Goal: Task Accomplishment & Management: Manage account settings

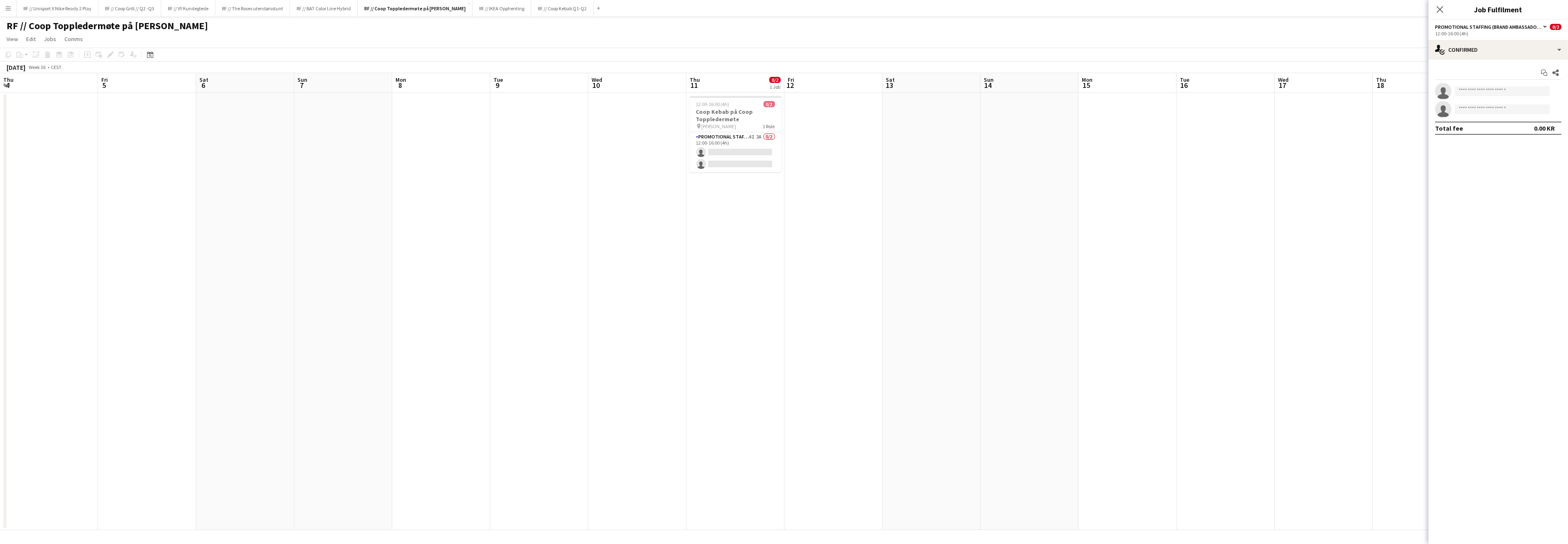
scroll to position [0, 302]
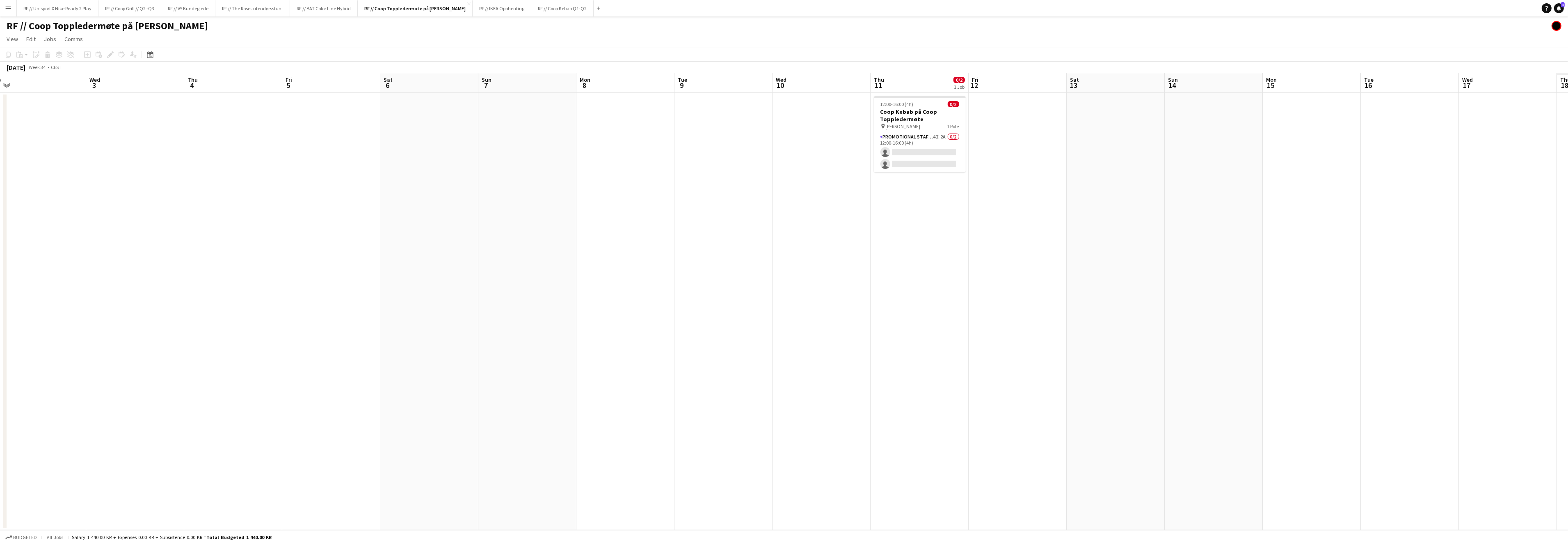
drag, startPoint x: 879, startPoint y: 215, endPoint x: 354, endPoint y: 211, distance: 525.0
click at [314, 220] on app-calendar-viewport "Sat 30 Sun 31 Mon 1 Tue 2 Wed 3 Thu 4 Fri 5 Sat 6 Sun 7 Mon 8 Tue 9 Wed 10 Thu …" at bounding box center [784, 302] width 1568 height 457
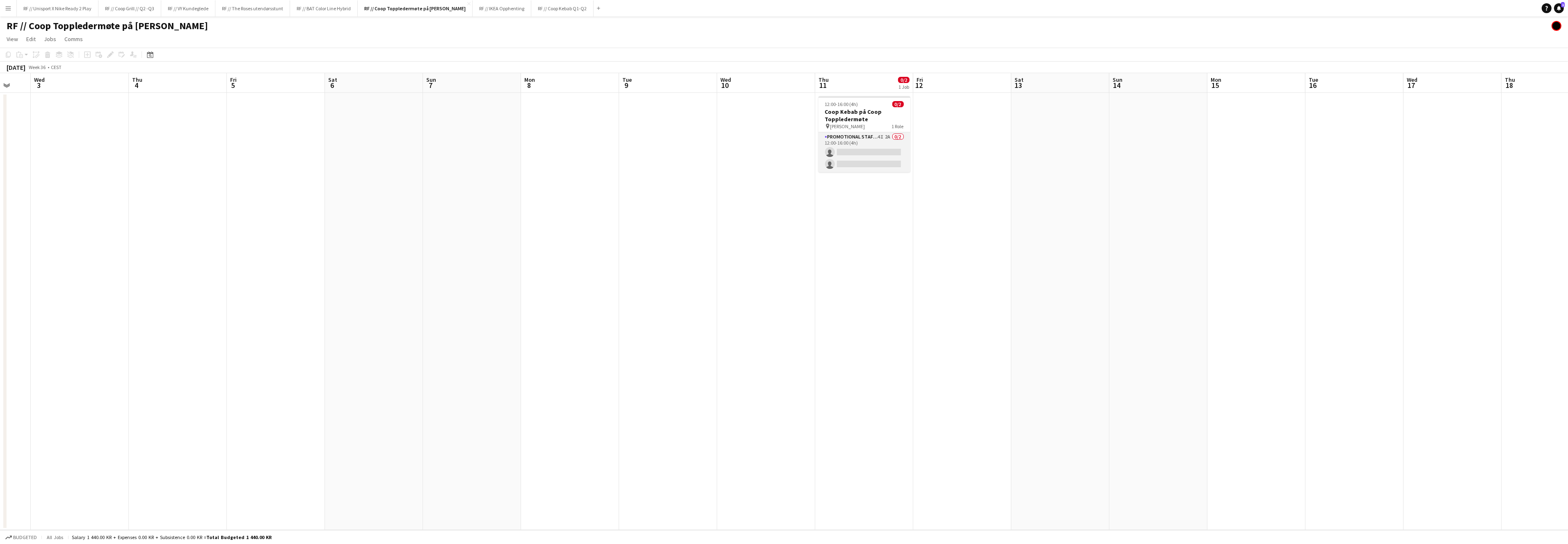
click at [861, 155] on app-card-role "Promotional Staffing (Brand Ambassadors) 4I 2A 0/2 12:00-16:00 (4h) single-neut…" at bounding box center [865, 152] width 92 height 40
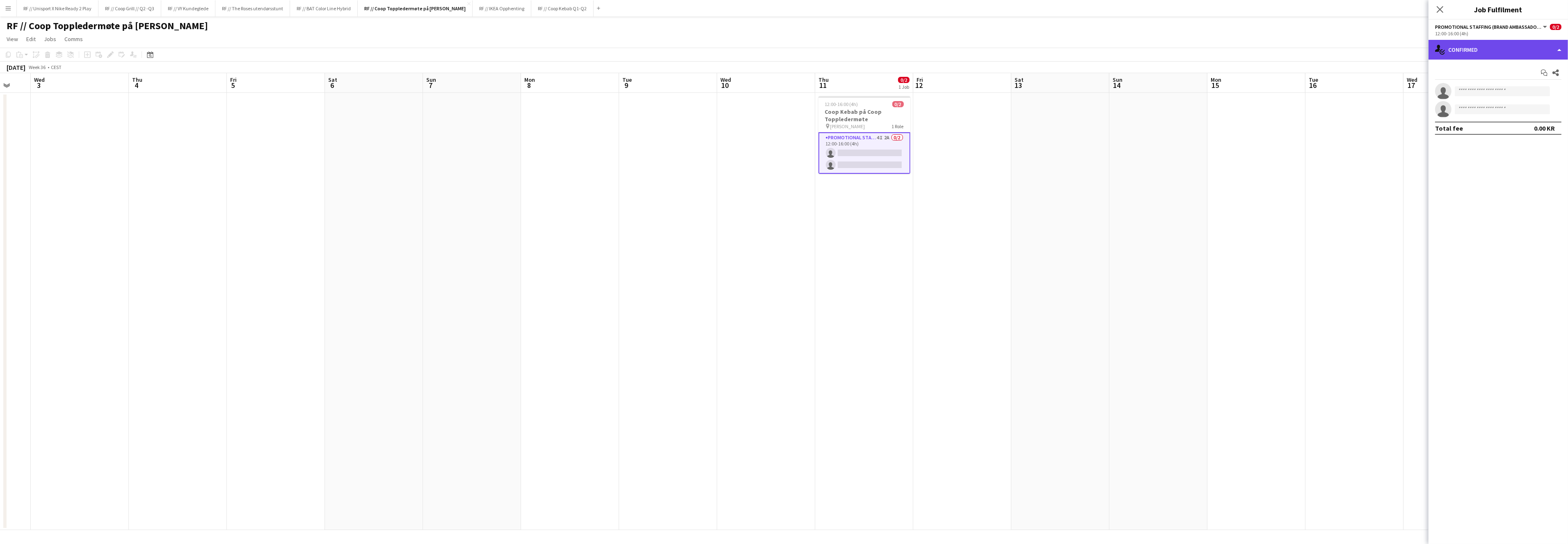
click at [1557, 54] on div "single-neutral-actions-check-2 Confirmed" at bounding box center [1498, 49] width 140 height 19
click at [1526, 128] on div "single-neutral-actions-information Applicants" at bounding box center [1525, 134] width 81 height 16
drag, startPoint x: 1249, startPoint y: 171, endPoint x: 1209, endPoint y: 175, distance: 40.2
click at [1249, 170] on app-date-cell at bounding box center [1257, 311] width 98 height 437
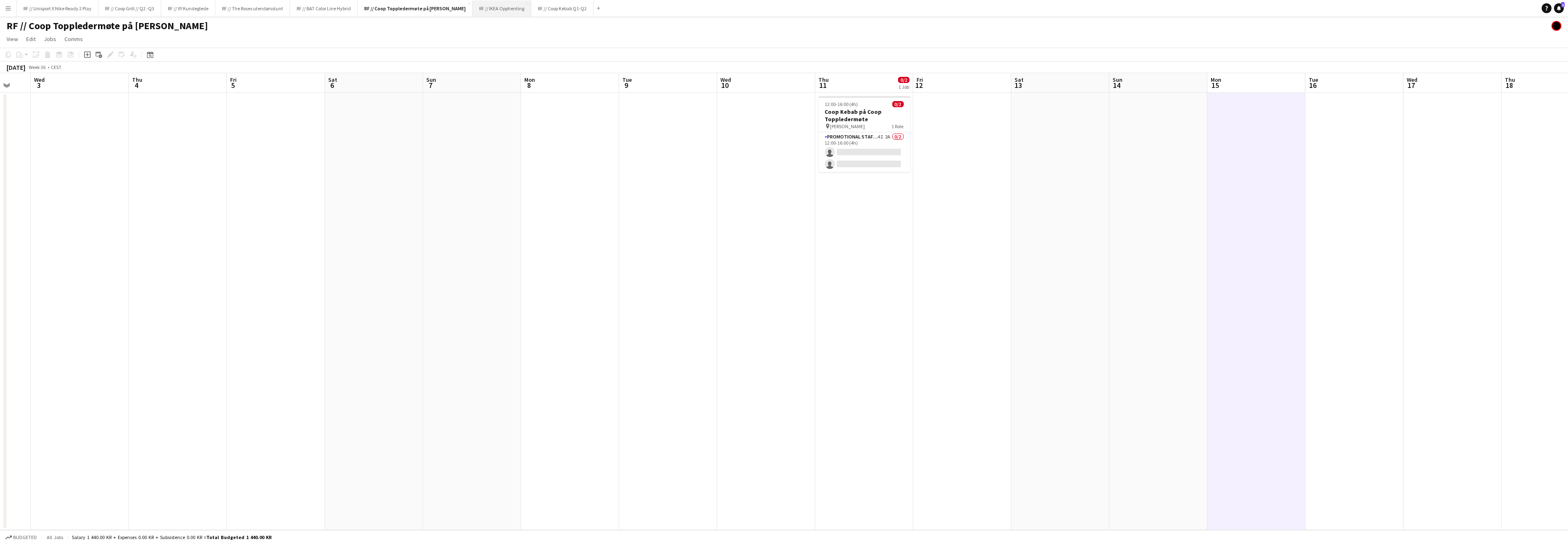
click at [518, 10] on button "RF // IKEA Opphenting Close" at bounding box center [502, 9] width 59 height 16
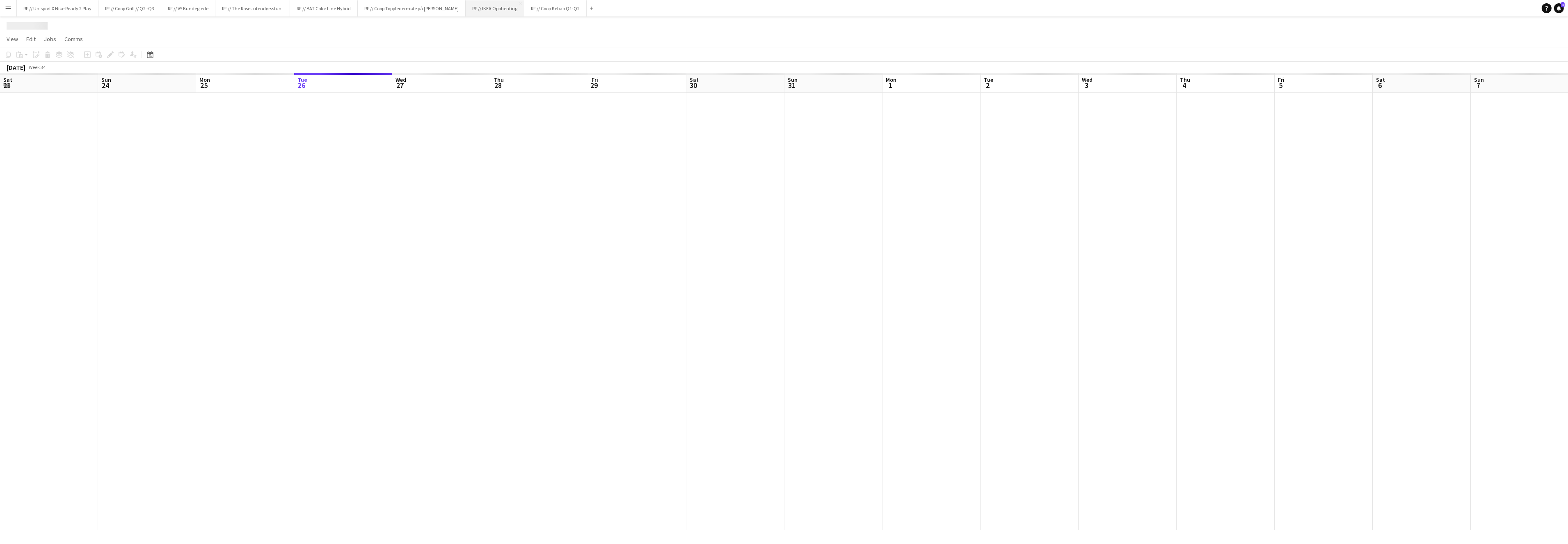
scroll to position [0, 196]
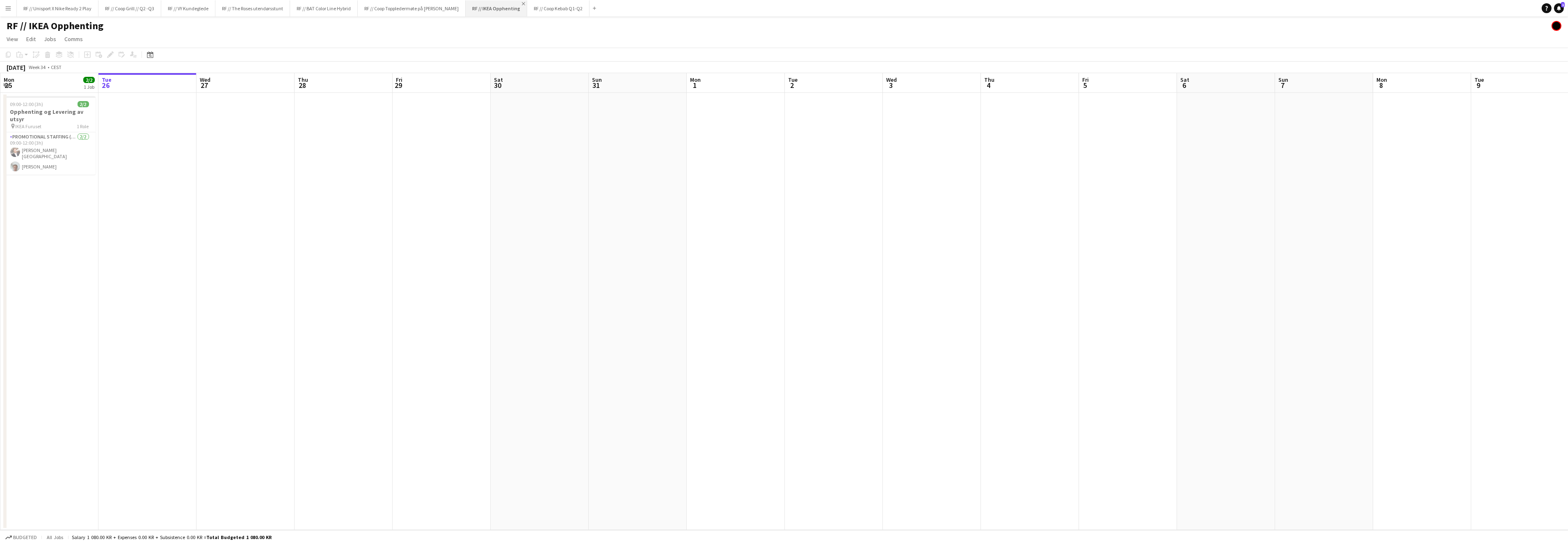
click at [525, 3] on app-icon "Close" at bounding box center [523, 4] width 3 height 3
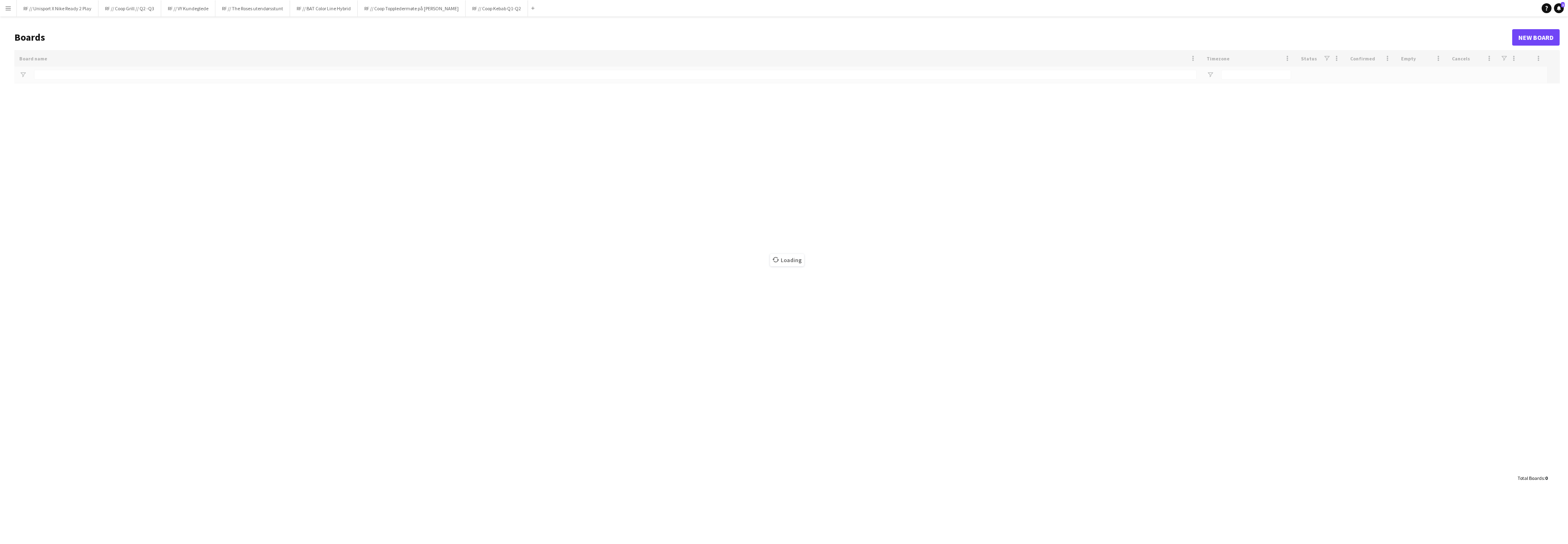
type input "*****"
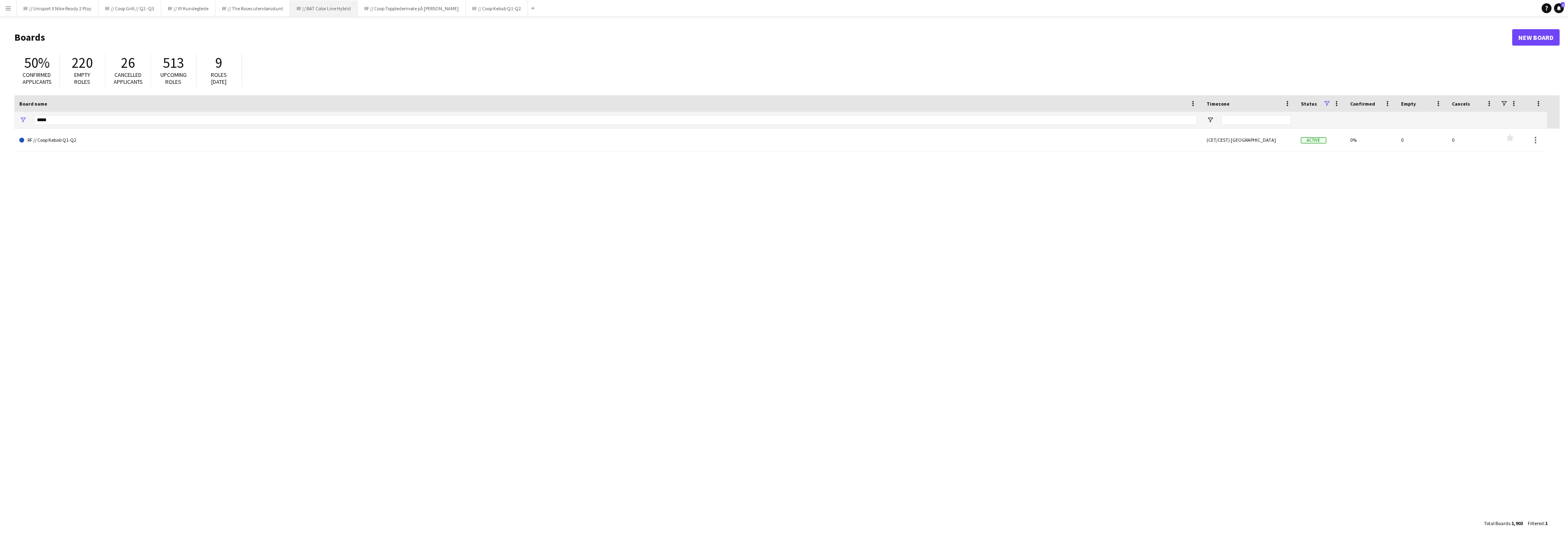
click at [310, 13] on button "RF // BAT Color Line Hybrid Close" at bounding box center [324, 9] width 68 height 16
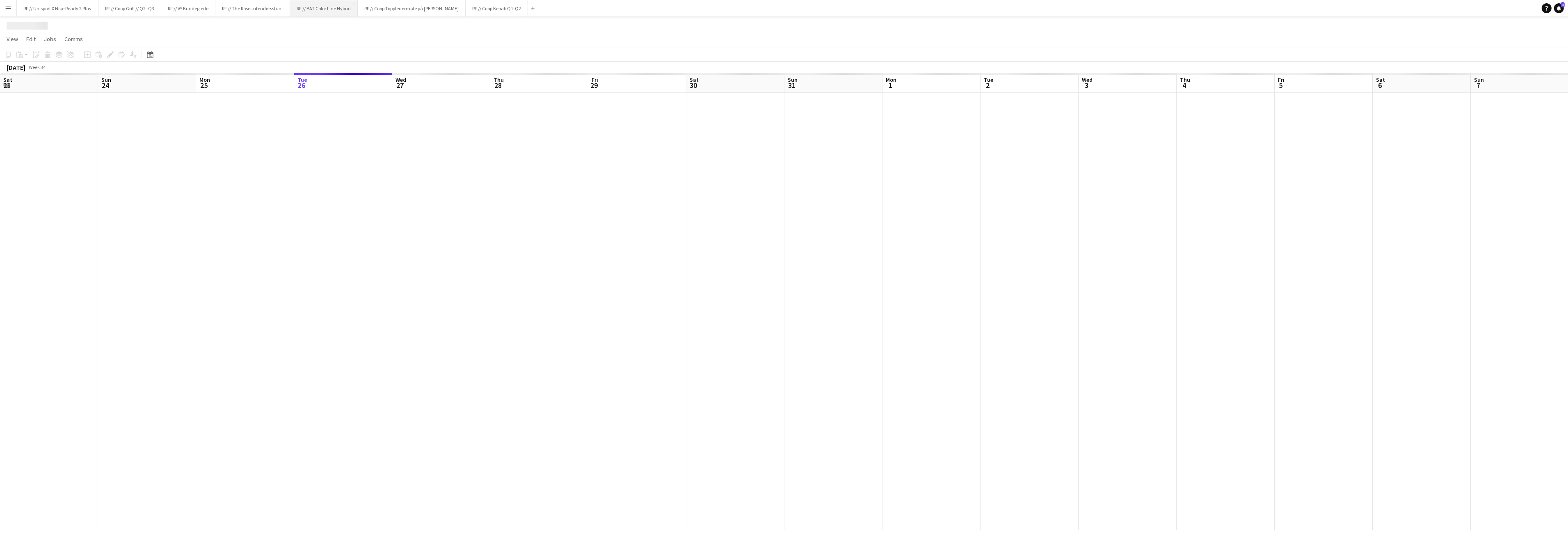
scroll to position [0, 196]
click at [255, 14] on button "RF // The Roses utendørsstunt Close" at bounding box center [252, 9] width 75 height 16
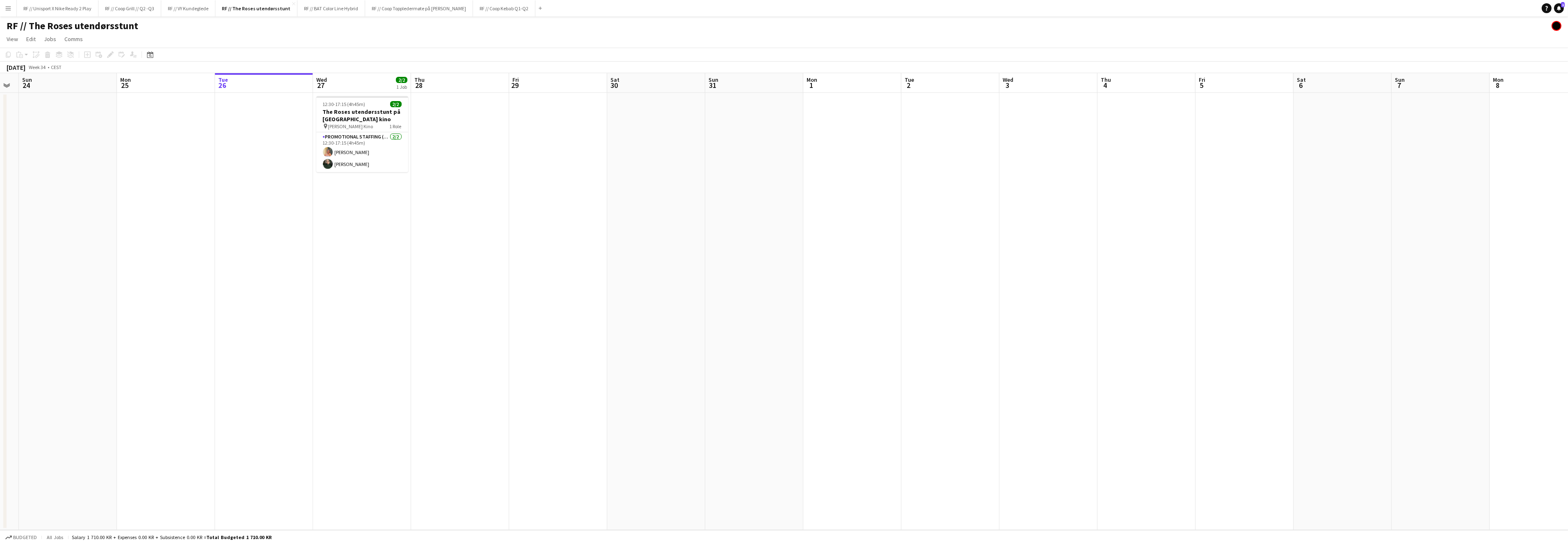
scroll to position [0, 194]
drag, startPoint x: 520, startPoint y: 154, endPoint x: 612, endPoint y: 149, distance: 92.1
click at [612, 149] on app-calendar-viewport "Fri 22 Sat 23 Sun 24 Mon 25 Tue 26 Wed 27 2/2 1 Job Thu 28 Fri 29 Sat 30 Sun 31…" at bounding box center [784, 302] width 1568 height 457
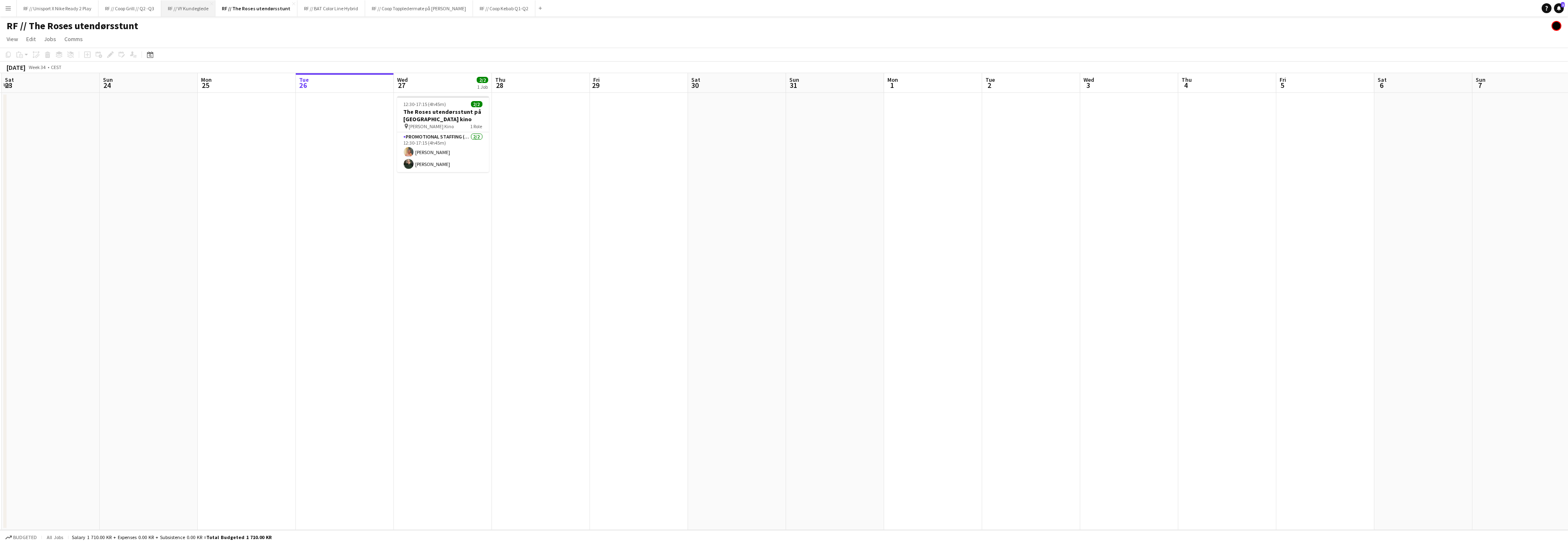
click at [202, 12] on button "RF // VY Kundeglede Close" at bounding box center [188, 9] width 54 height 16
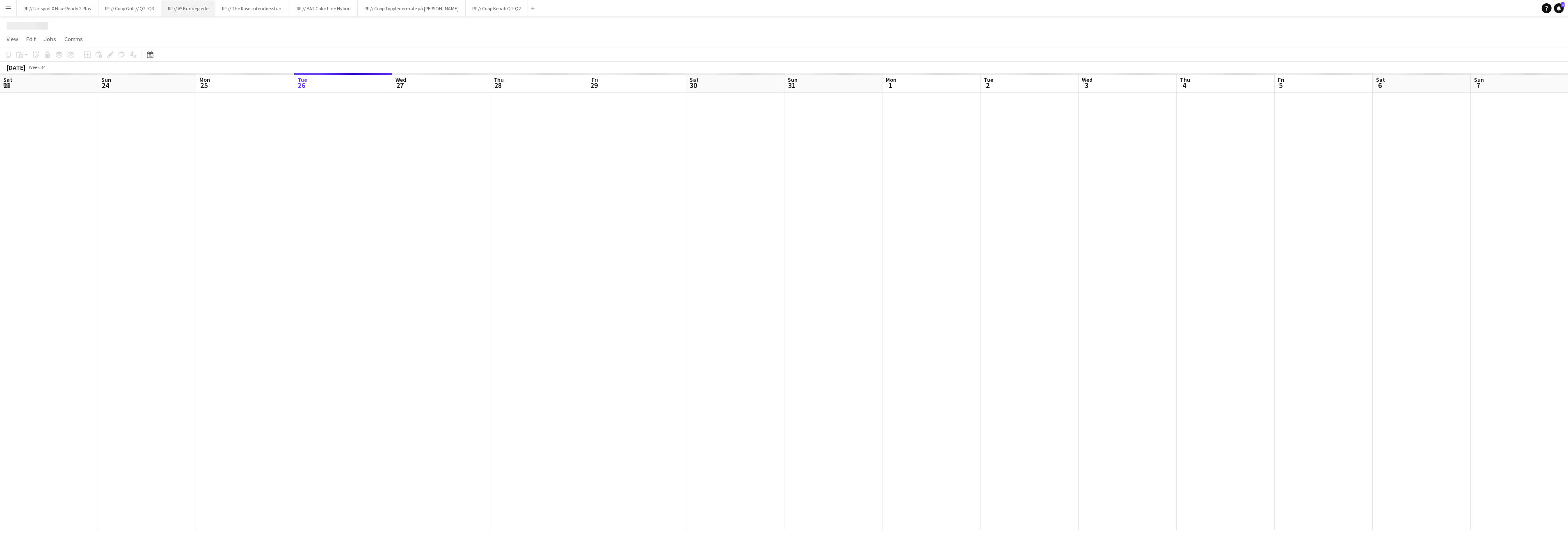
scroll to position [0, 196]
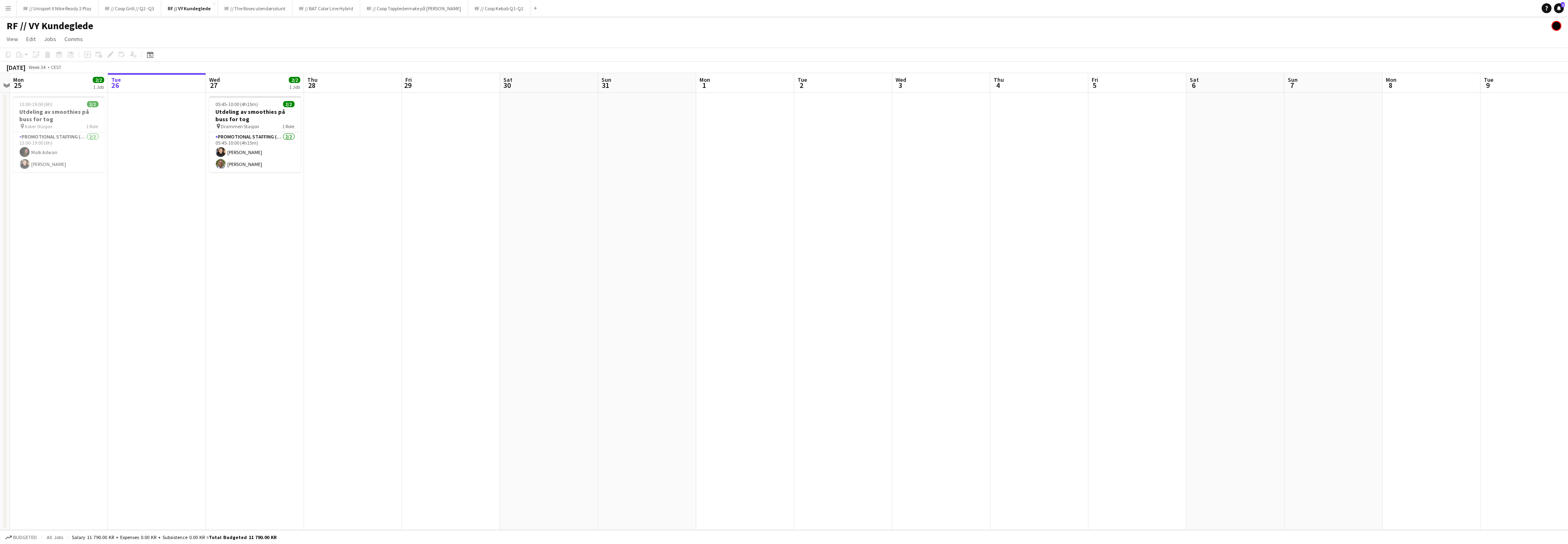
drag, startPoint x: 334, startPoint y: 241, endPoint x: 579, endPoint y: 270, distance: 246.7
click at [582, 270] on app-calendar-viewport "Sat 23 Sun 24 Mon 25 2/2 1 Job Tue 26 Wed 27 2/2 1 Job Thu 28 Fri 29 Sat 30 Sun…" at bounding box center [784, 302] width 1568 height 457
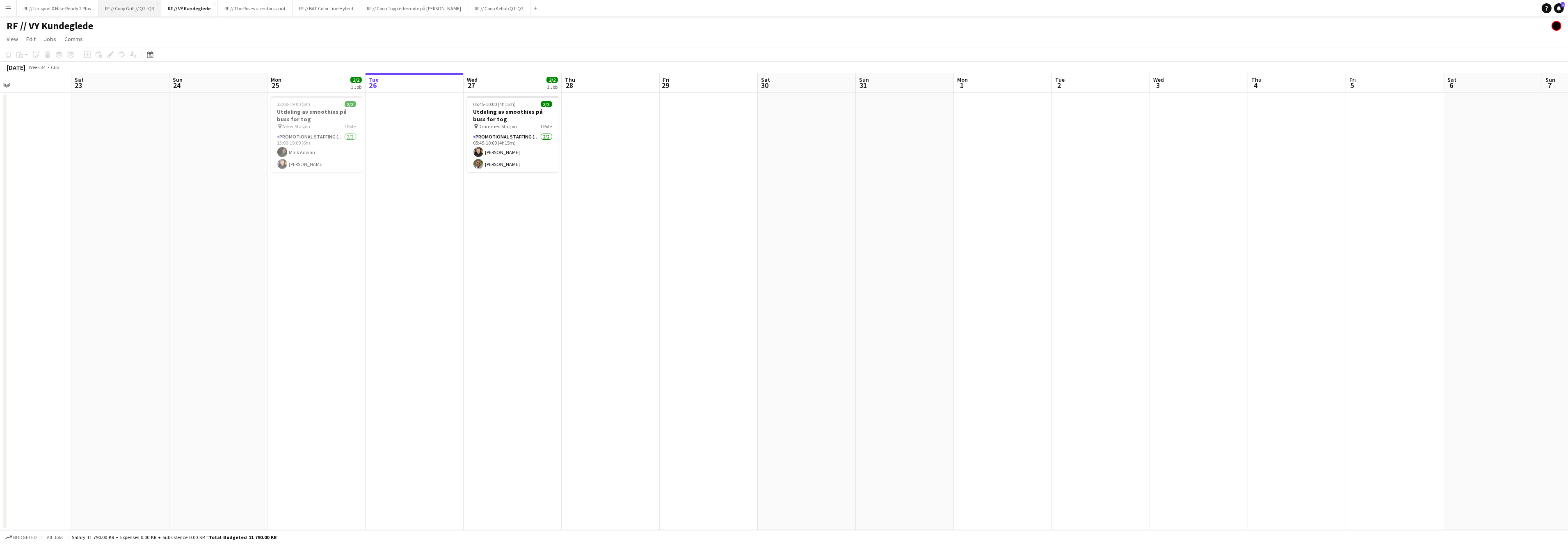
click at [137, 14] on button "RF // Coop Grill // Q2 -Q3 Close" at bounding box center [130, 9] width 63 height 16
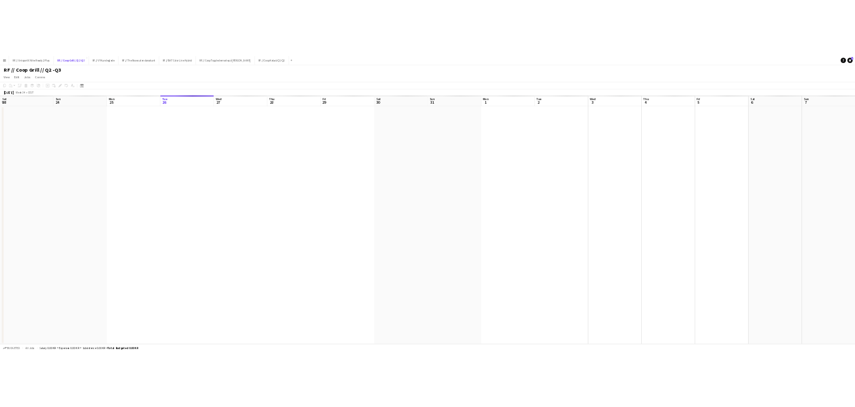
scroll to position [0, 243]
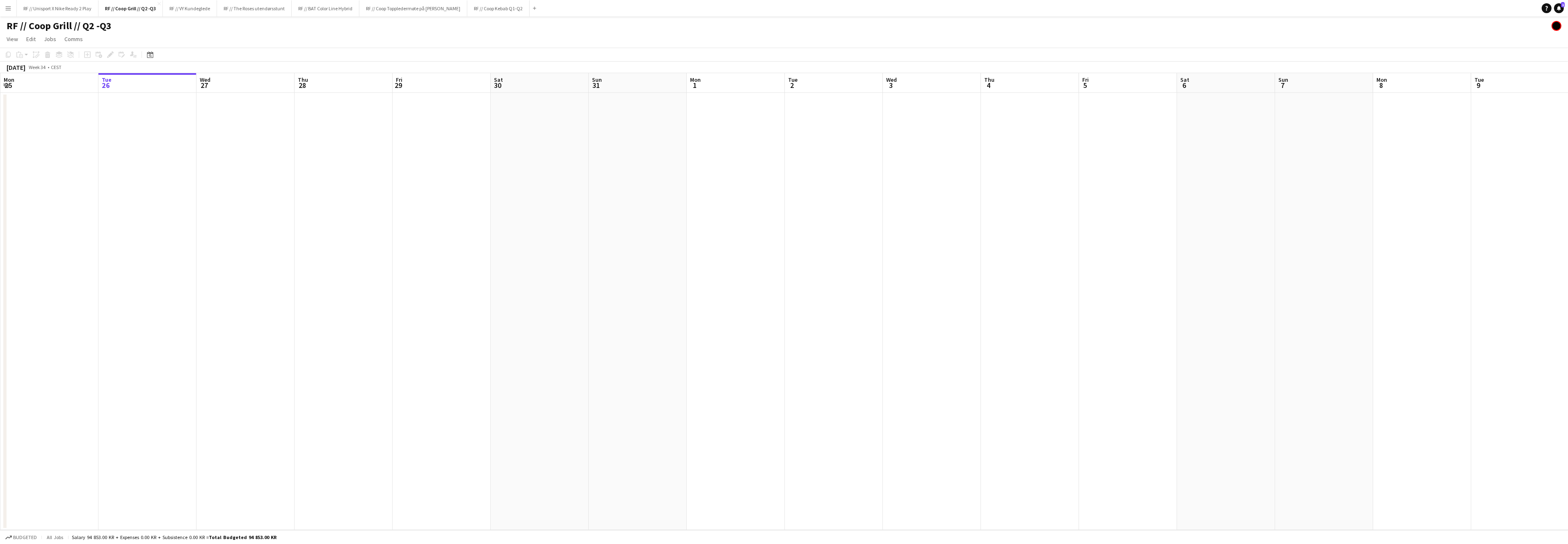
click at [12, 10] on button "Menu" at bounding box center [8, 8] width 16 height 16
click at [103, 75] on link "Approvals" at bounding box center [124, 77] width 82 height 16
type input "***"
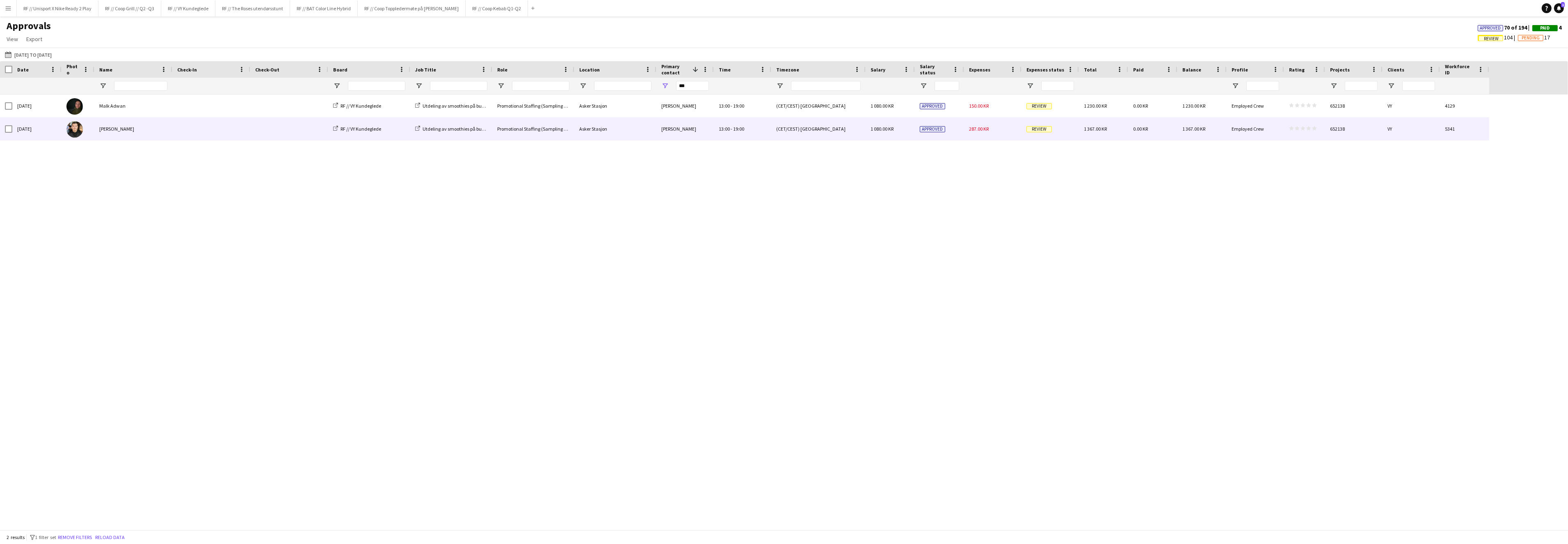
click at [1031, 128] on span "Review" at bounding box center [1040, 129] width 26 height 6
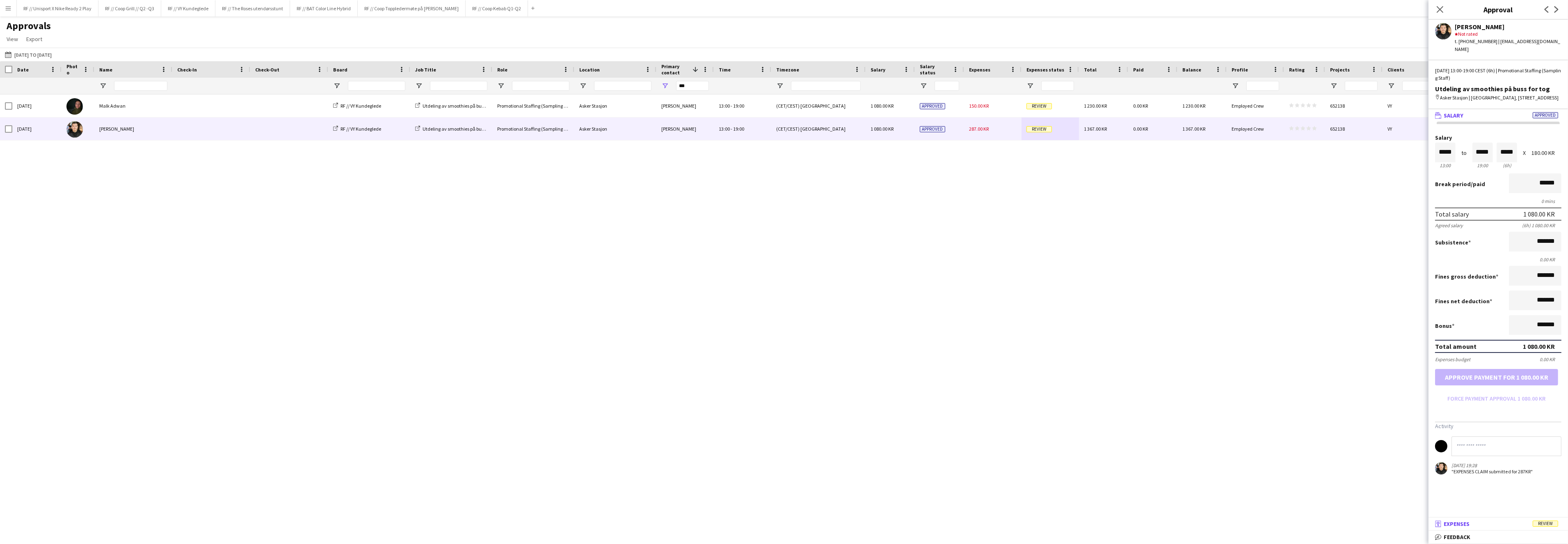
click at [1452, 523] on span "Expenses" at bounding box center [1457, 523] width 26 height 7
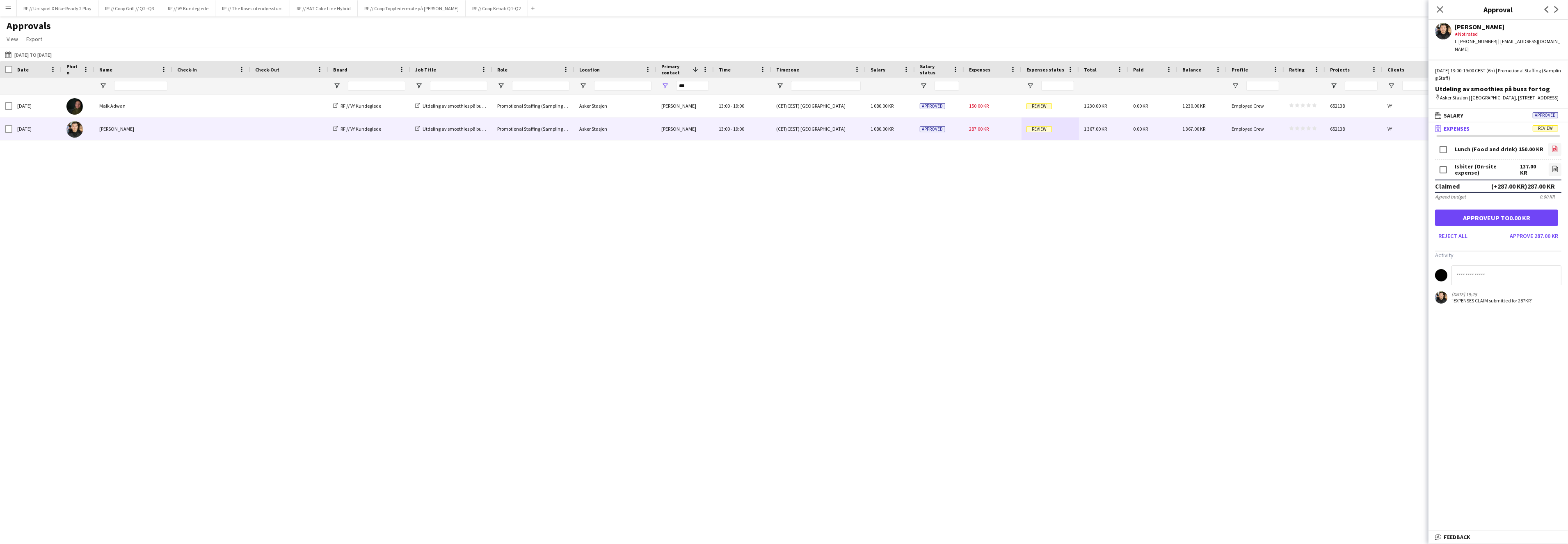
click at [1553, 147] on link "file-image" at bounding box center [1555, 149] width 13 height 13
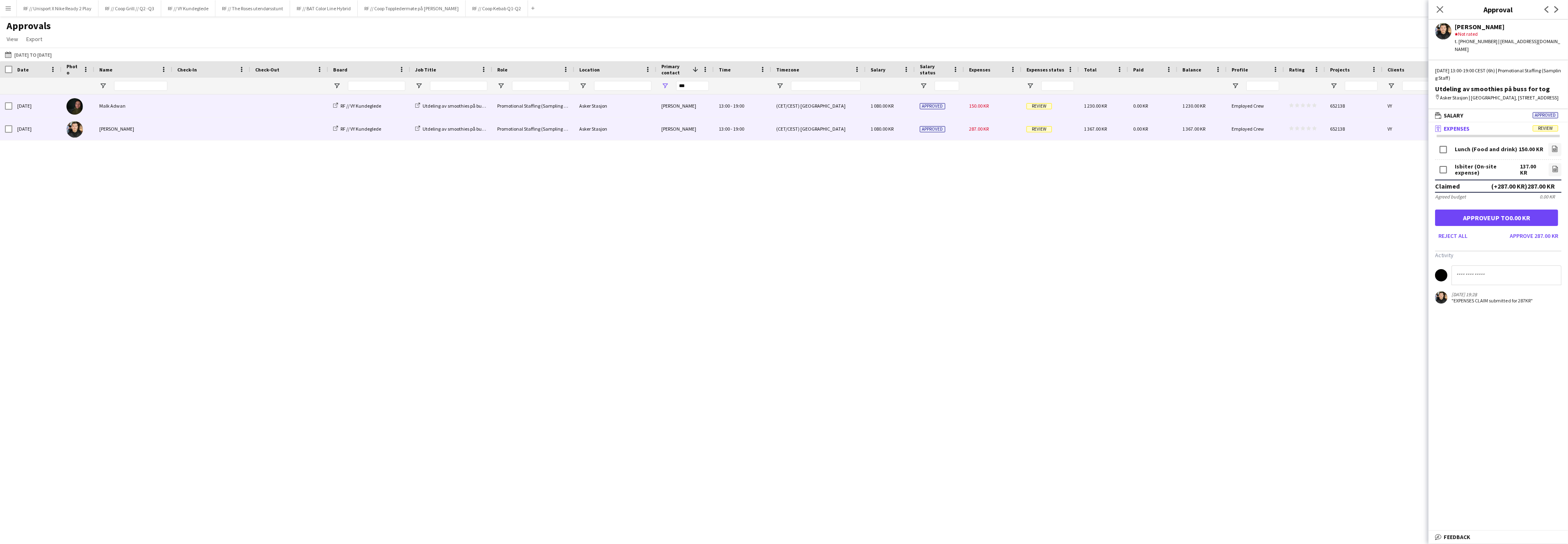
click at [1029, 110] on div "Review" at bounding box center [1050, 106] width 57 height 23
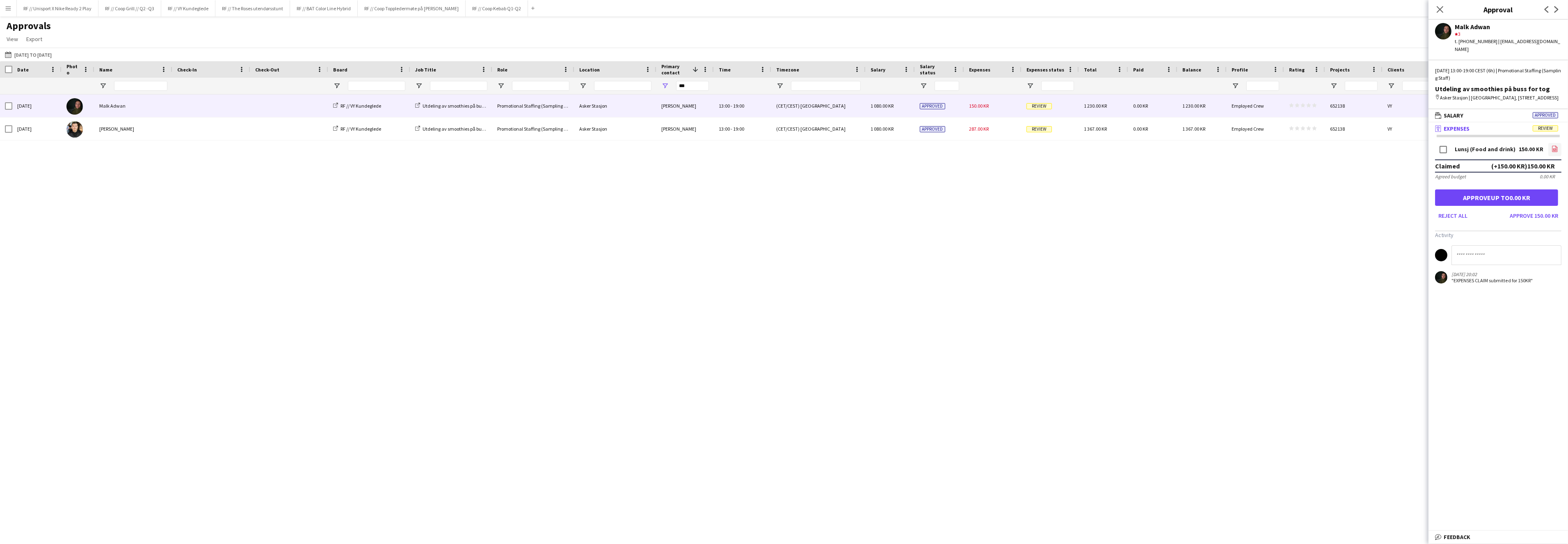
click at [1552, 147] on icon "file-image" at bounding box center [1555, 149] width 6 height 6
click at [1445, 11] on div "Close pop-in" at bounding box center [1440, 9] width 23 height 19
click at [1442, 10] on icon "Close pop-in" at bounding box center [1440, 10] width 8 height 8
